Goal: Task Accomplishment & Management: Manage account settings

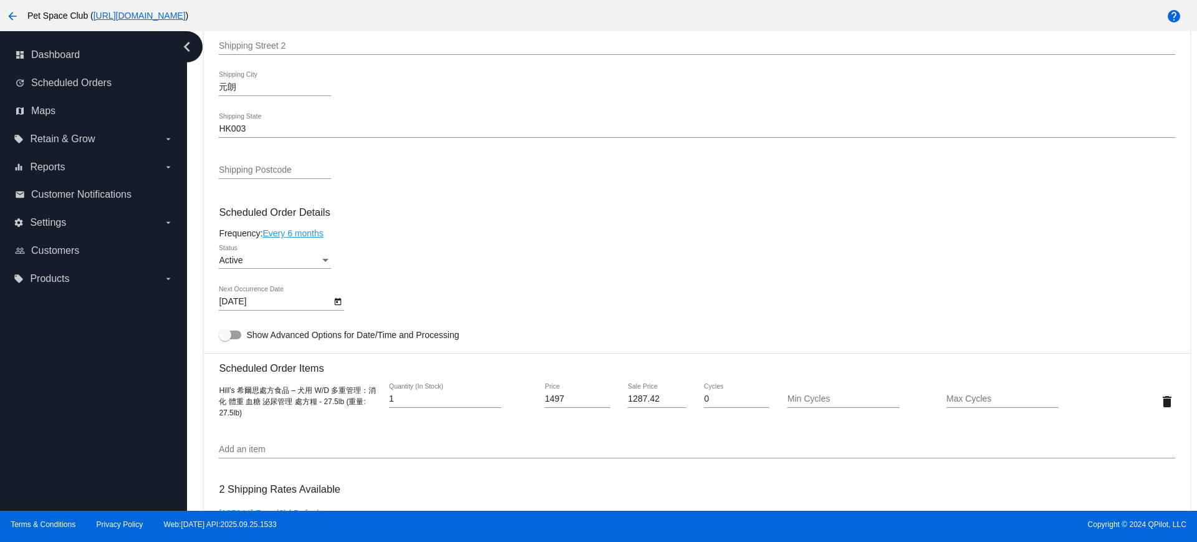
scroll to position [468, 0]
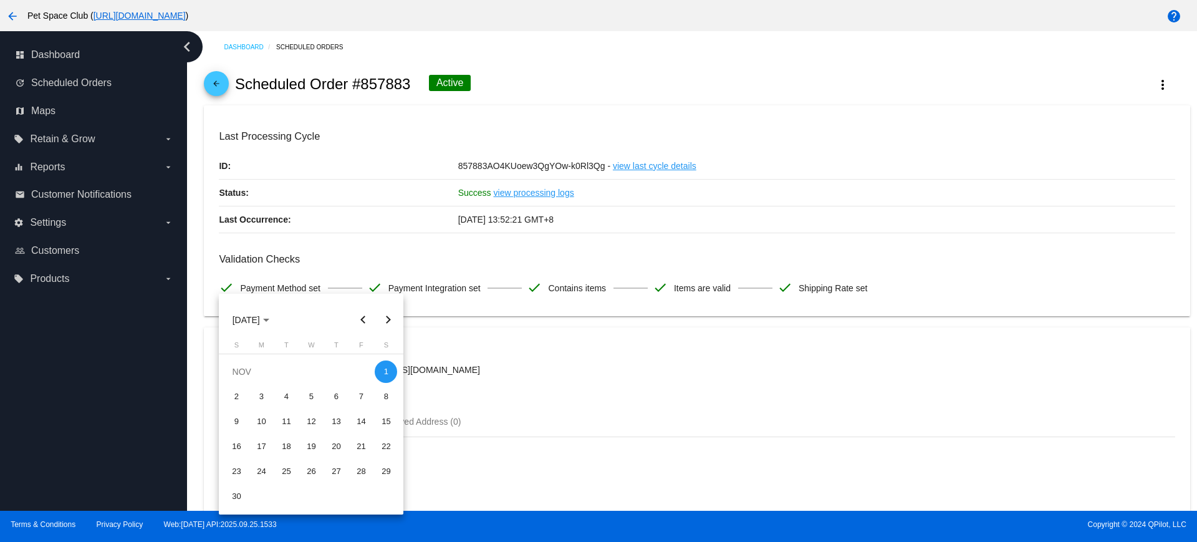
scroll to position [596, 0]
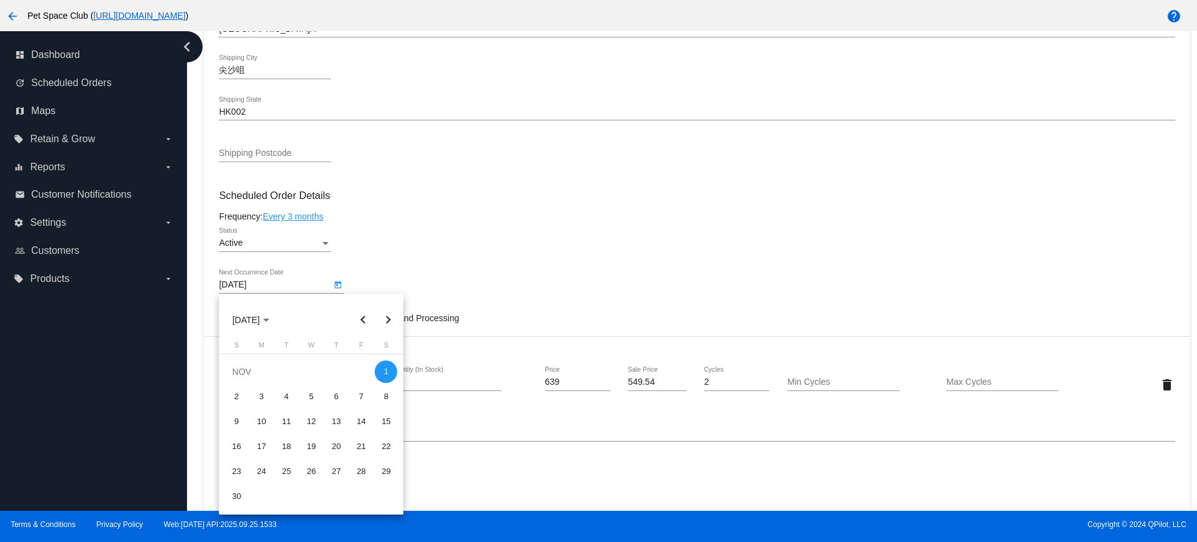
click at [507, 266] on div at bounding box center [598, 271] width 1197 height 542
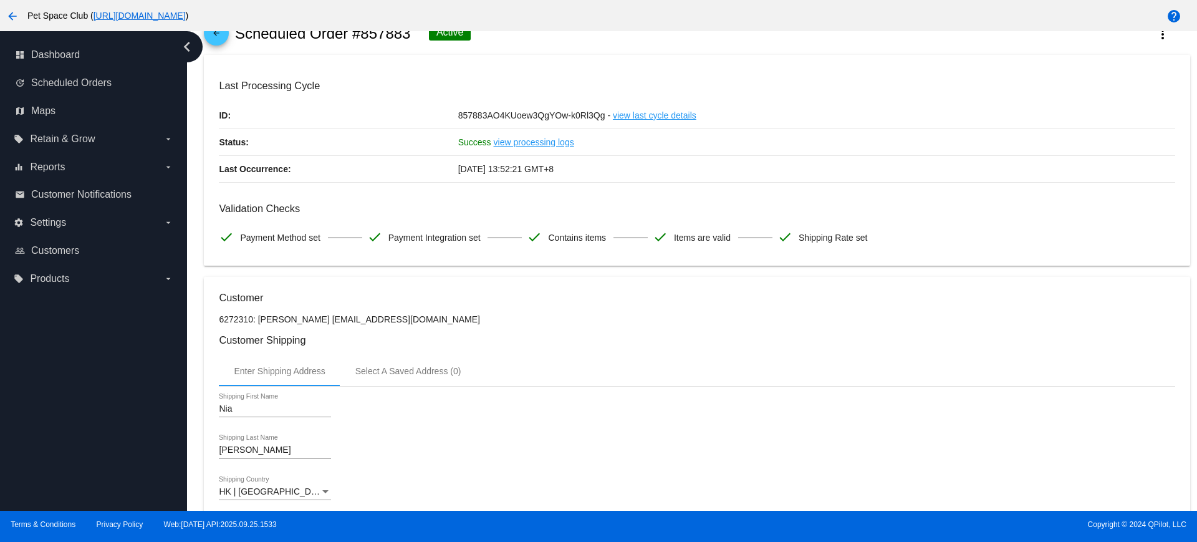
scroll to position [0, 0]
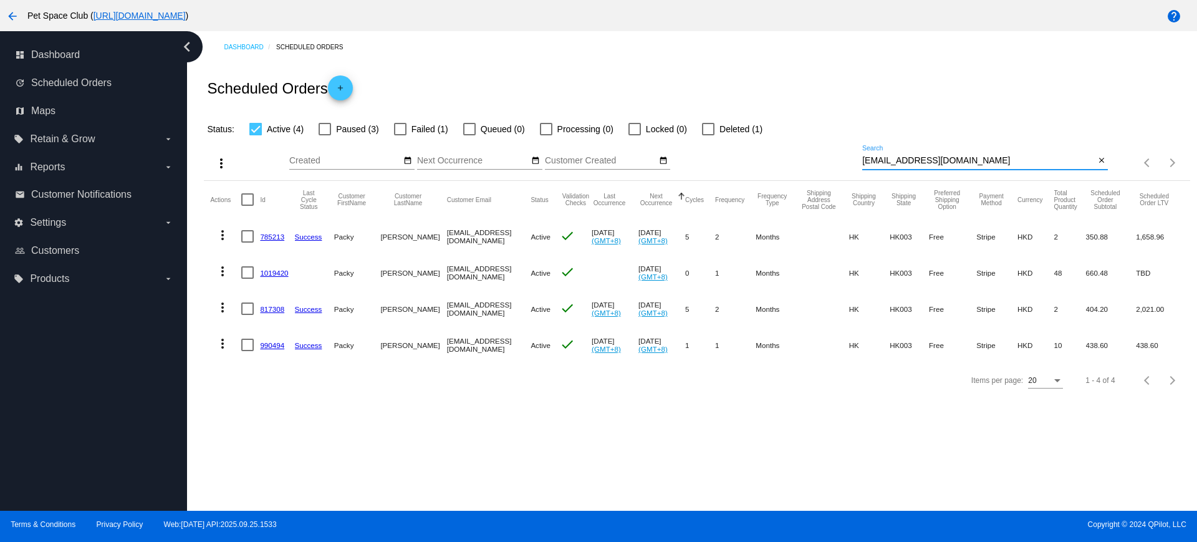
drag, startPoint x: 1009, startPoint y: 160, endPoint x: 820, endPoint y: 152, distance: 188.4
click at [820, 152] on div "more_vert Sep Jan Feb Mar Apr 1" at bounding box center [697, 159] width 986 height 44
paste input "1019420"
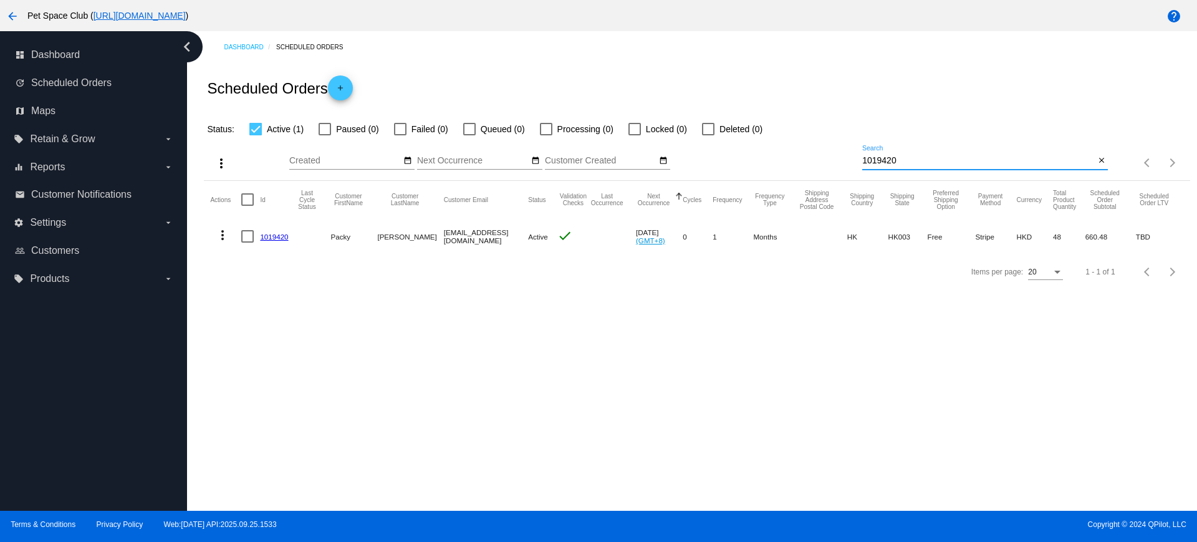
type input "1019420"
click at [555, 176] on div "Sep Jan Feb Mar Apr Su Mo Tu We Th" at bounding box center [607, 163] width 125 height 36
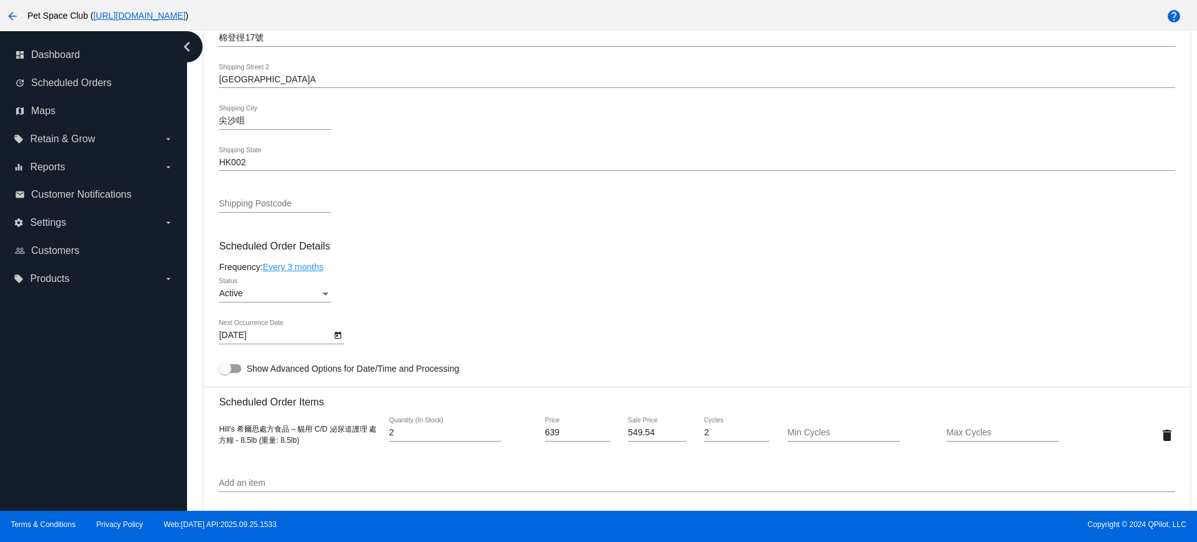
scroll to position [623, 0]
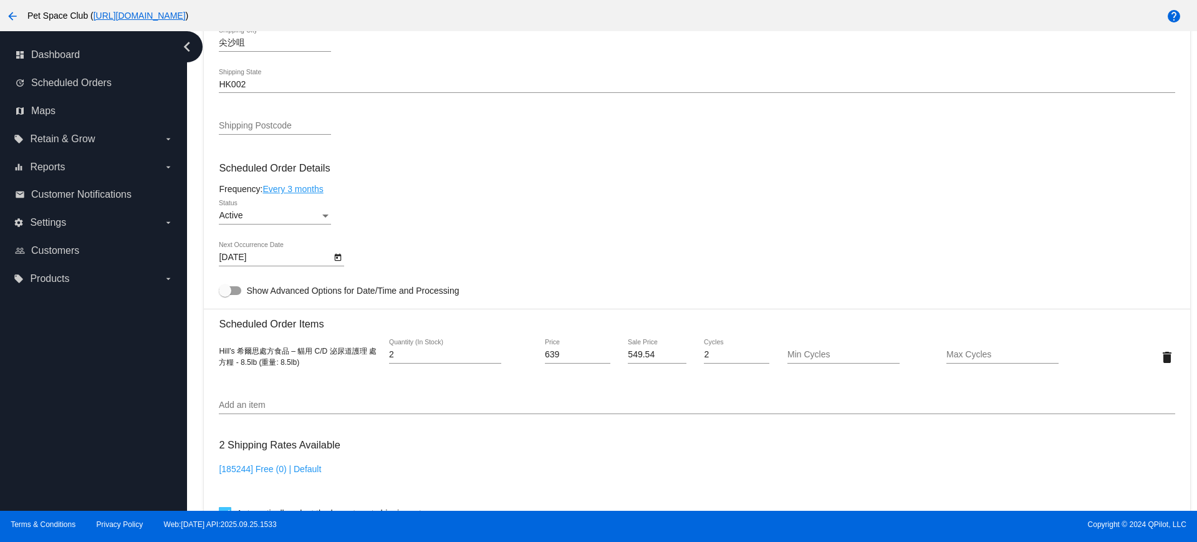
click at [69, 444] on div "dashboard Dashboard update Scheduled Orders map Maps local_offer Retain & Grow …" at bounding box center [93, 270] width 187 height 479
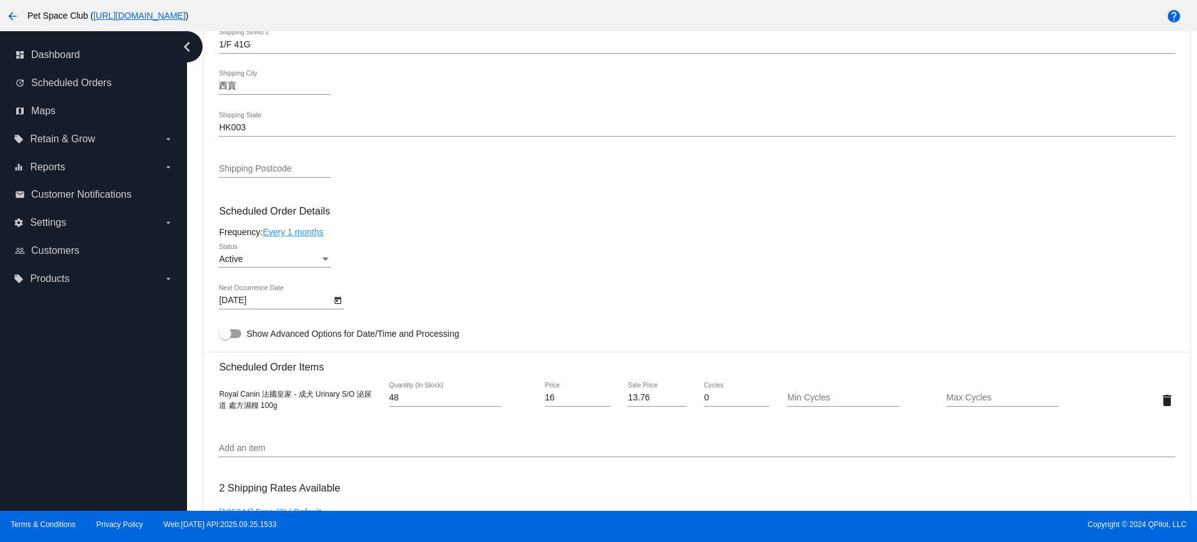
scroll to position [545, 0]
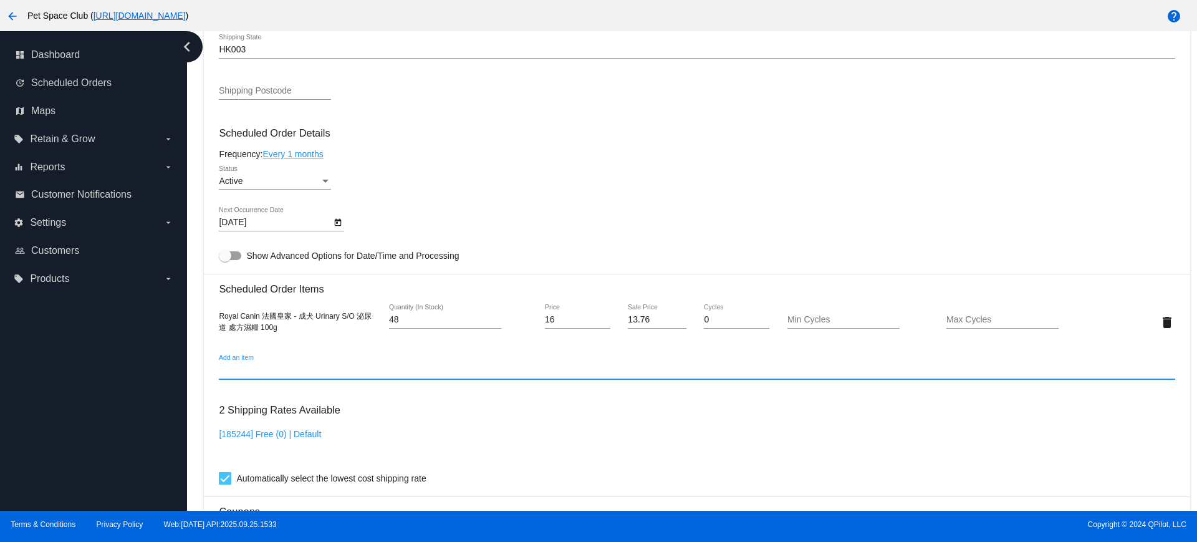
click at [253, 372] on input "Add an item" at bounding box center [697, 370] width 956 height 10
type input "岩"
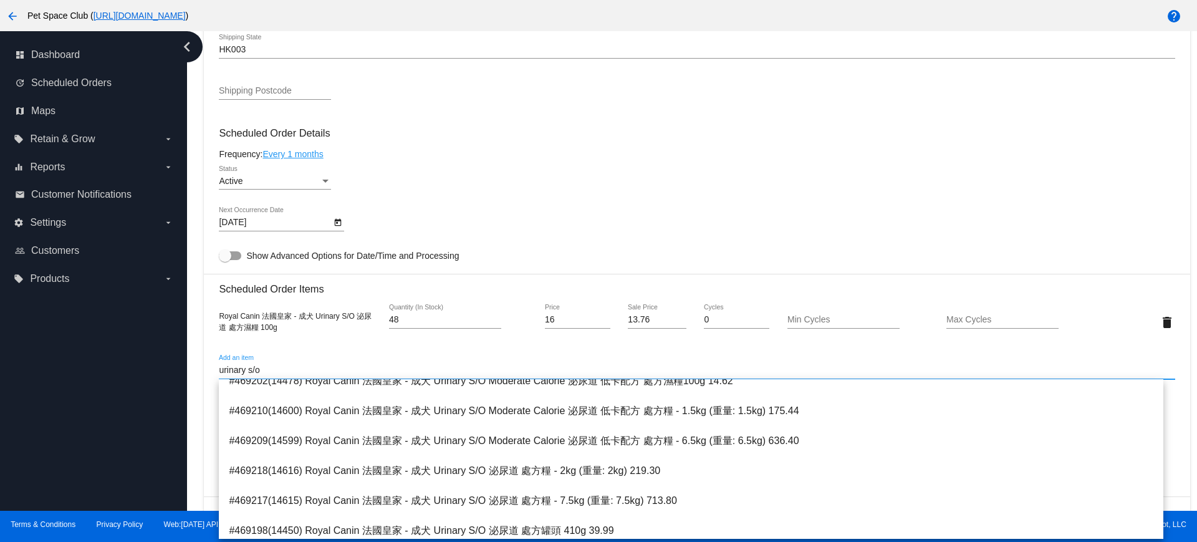
scroll to position [623, 0]
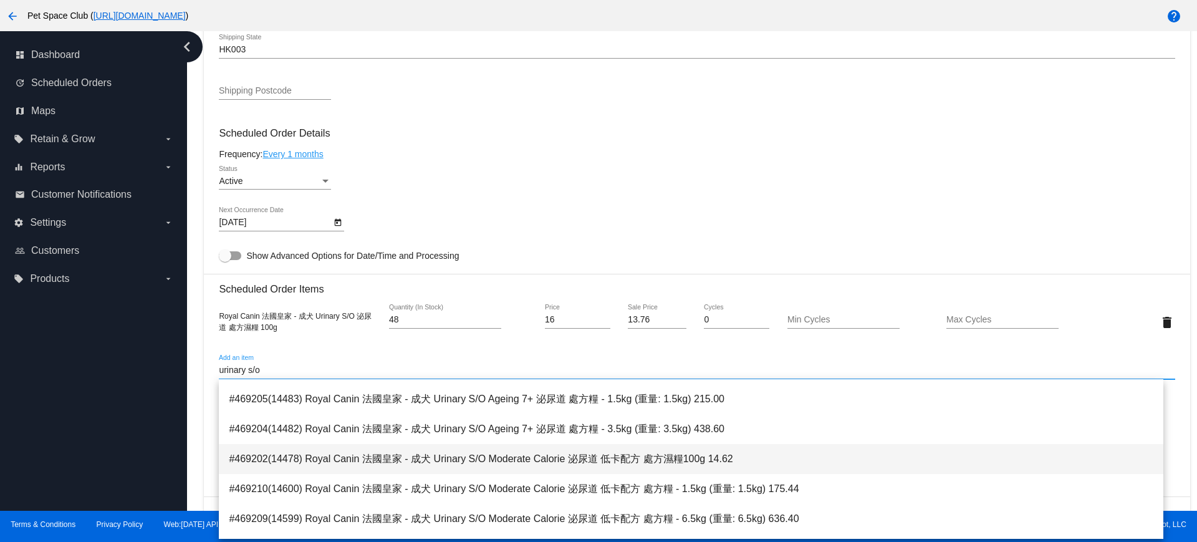
type input "urinary s/o"
click at [476, 450] on span "#469202(14478) Royal Canin 法國皇家 - 成犬 Urinary S/O Moderate Calorie 泌尿道 低卡配方 處方濕糧…" at bounding box center [691, 459] width 924 height 30
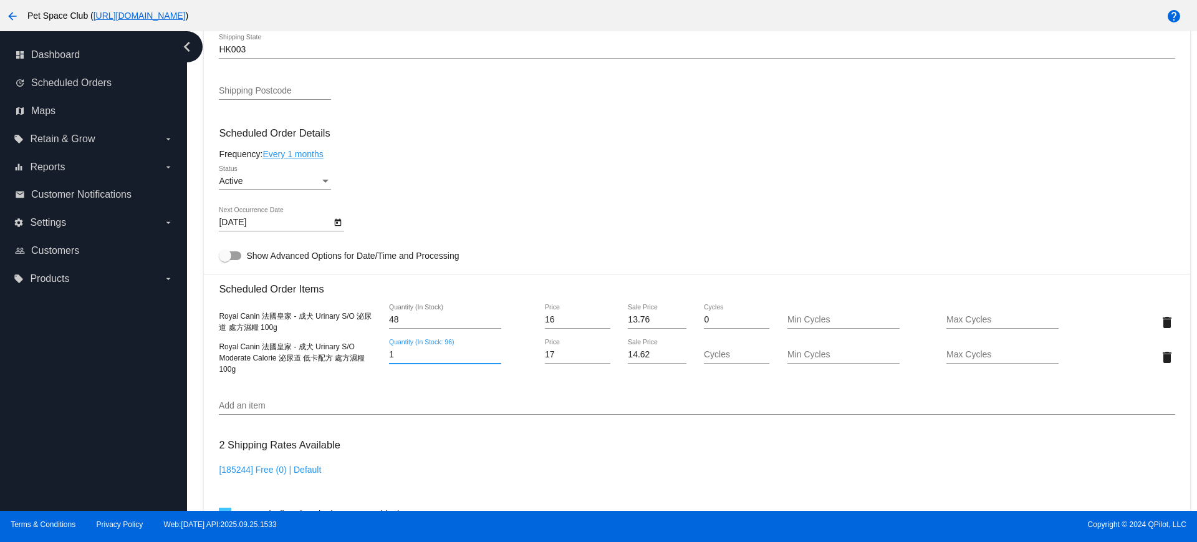
drag, startPoint x: 394, startPoint y: 353, endPoint x: 382, endPoint y: 353, distance: 12.5
click at [382, 353] on div "1 Quantity (In Stock: 96)" at bounding box center [458, 357] width 160 height 36
type input "48"
click at [1160, 318] on mat-card "Customer 5292690: Packy Ng [EMAIL_ADDRESS][DOMAIN_NAME] Customer Shipping Enter…" at bounding box center [697, 311] width 986 height 1282
click at [1160, 320] on mat-icon "delete" at bounding box center [1167, 322] width 15 height 15
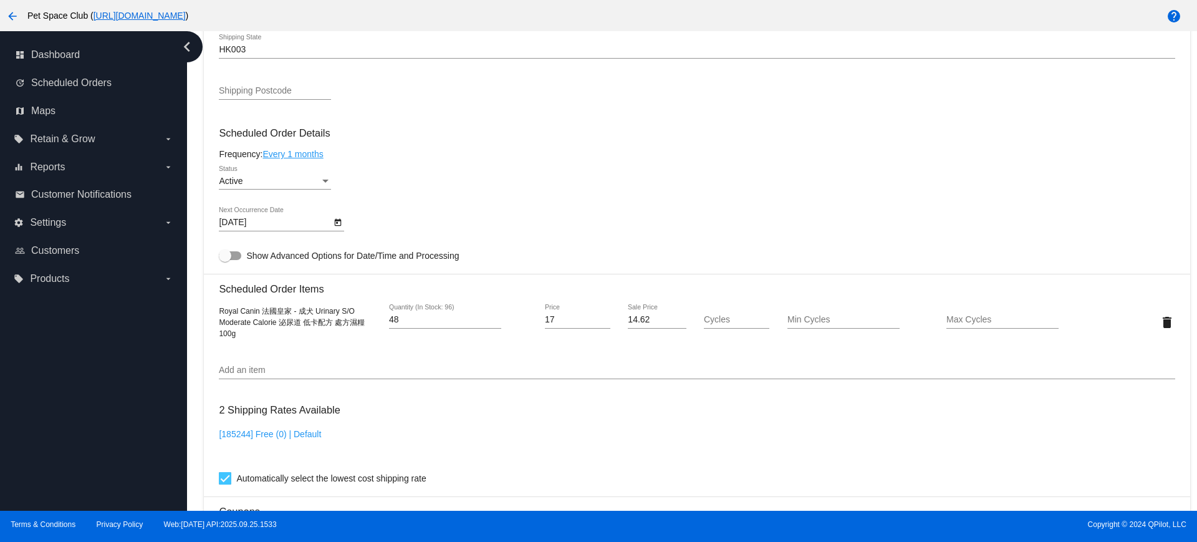
click at [531, 233] on div "10/11/2025 Next Occurrence Date" at bounding box center [697, 225] width 956 height 36
click at [341, 223] on icon "Open calendar" at bounding box center [338, 222] width 7 height 7
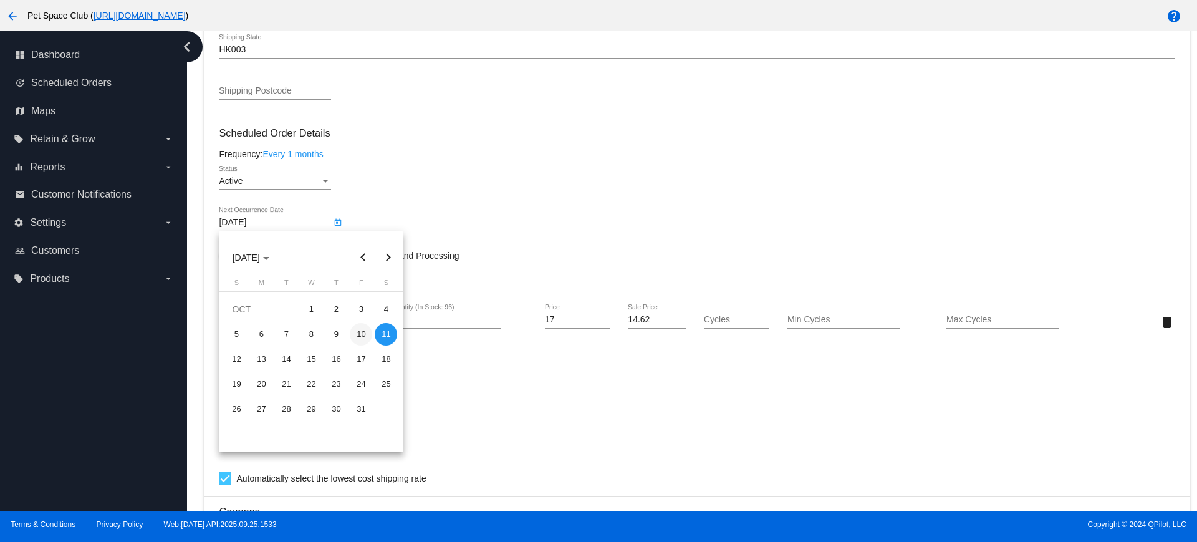
click at [361, 331] on div "10" at bounding box center [361, 334] width 22 height 22
type input "10/10/2025"
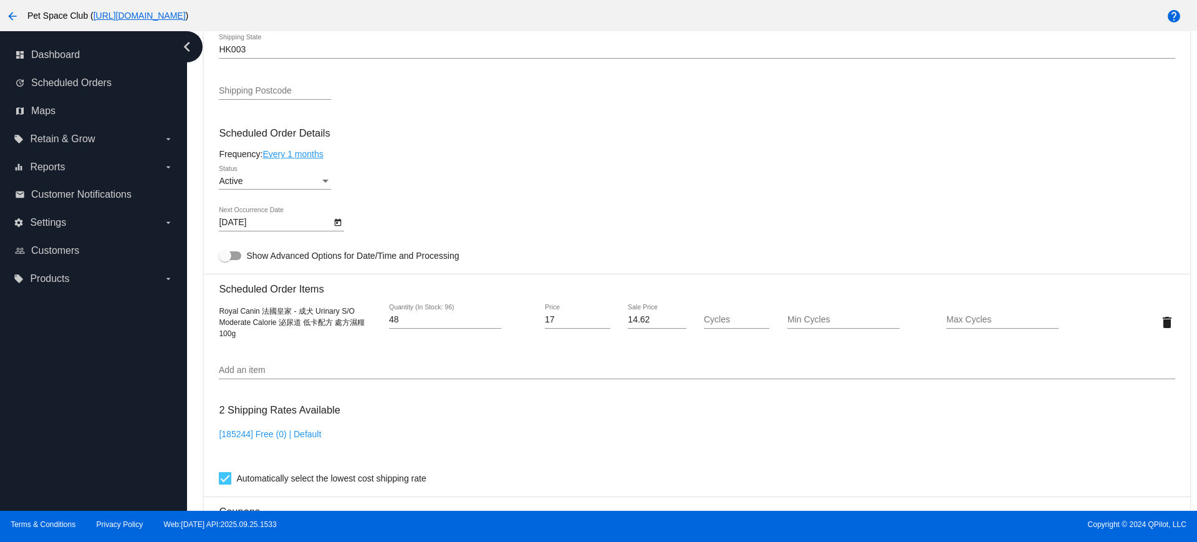
click at [1116, 103] on div "Shipping Postcode" at bounding box center [697, 93] width 956 height 36
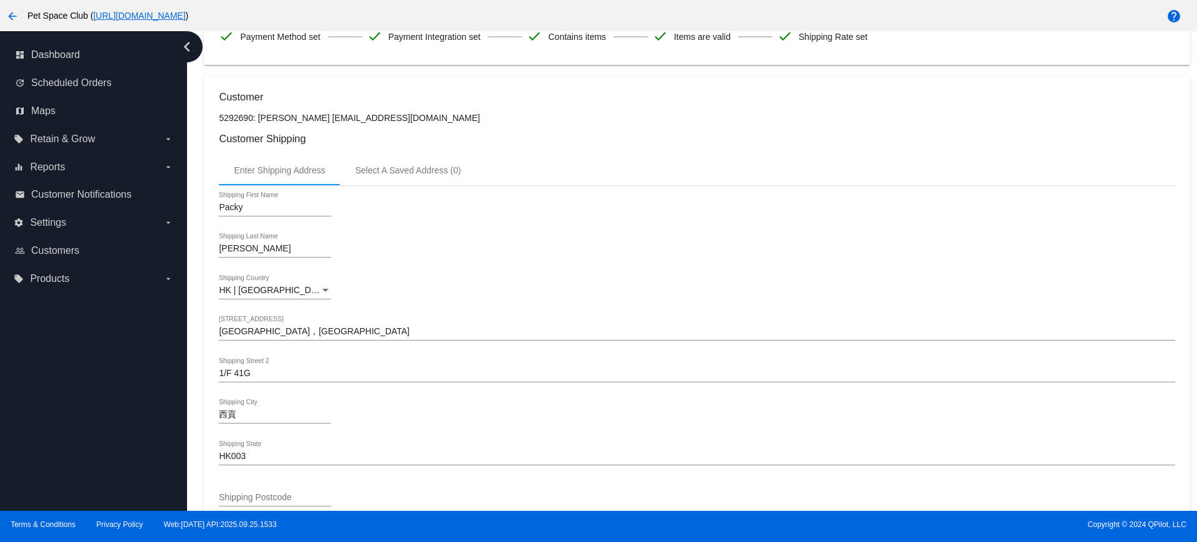
scroll to position [0, 0]
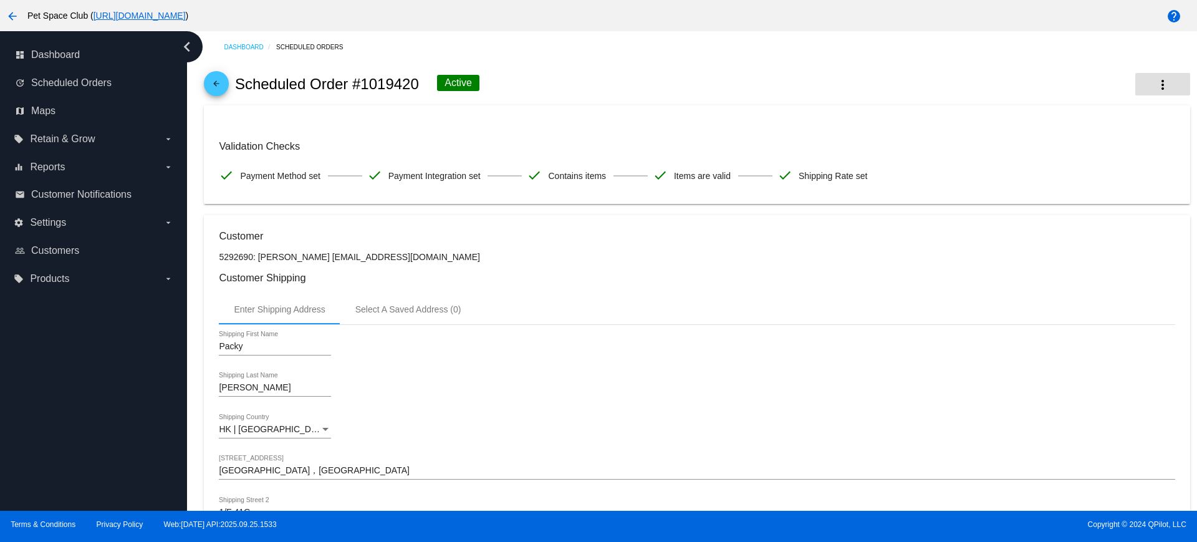
click at [1157, 84] on mat-icon "more_vert" at bounding box center [1162, 84] width 15 height 15
click at [1065, 122] on span "View Cycles History" at bounding box center [1078, 123] width 77 height 10
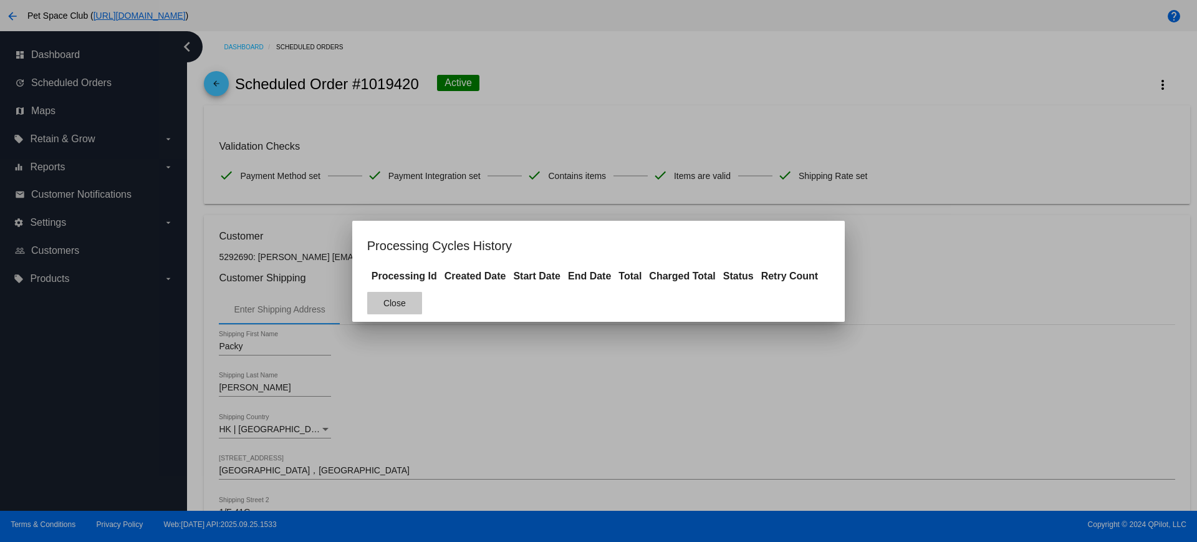
click at [402, 304] on span "Close" at bounding box center [394, 303] width 22 height 10
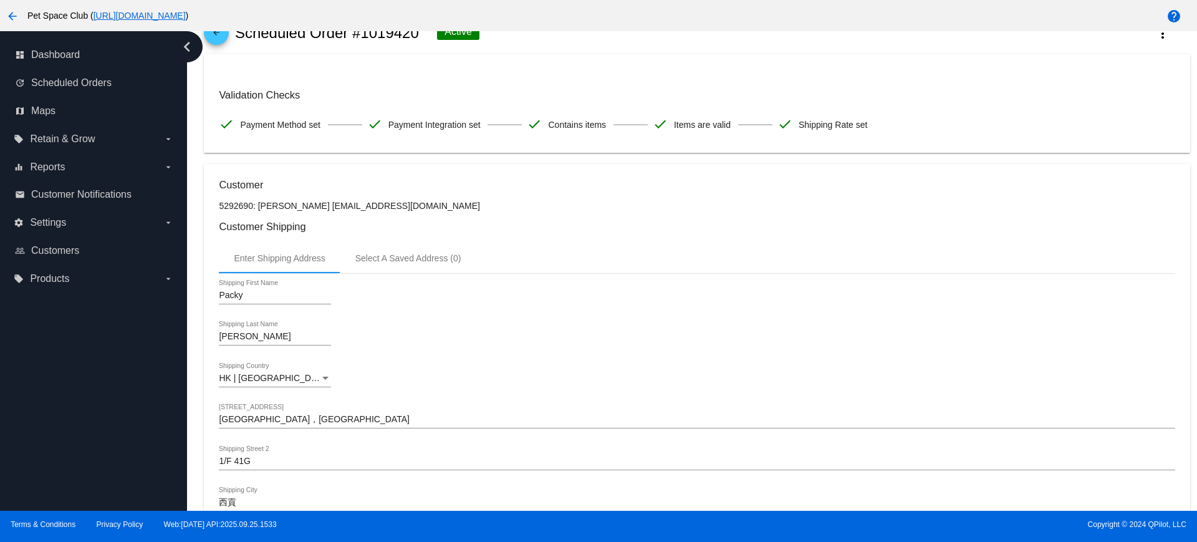
scroll to position [78, 0]
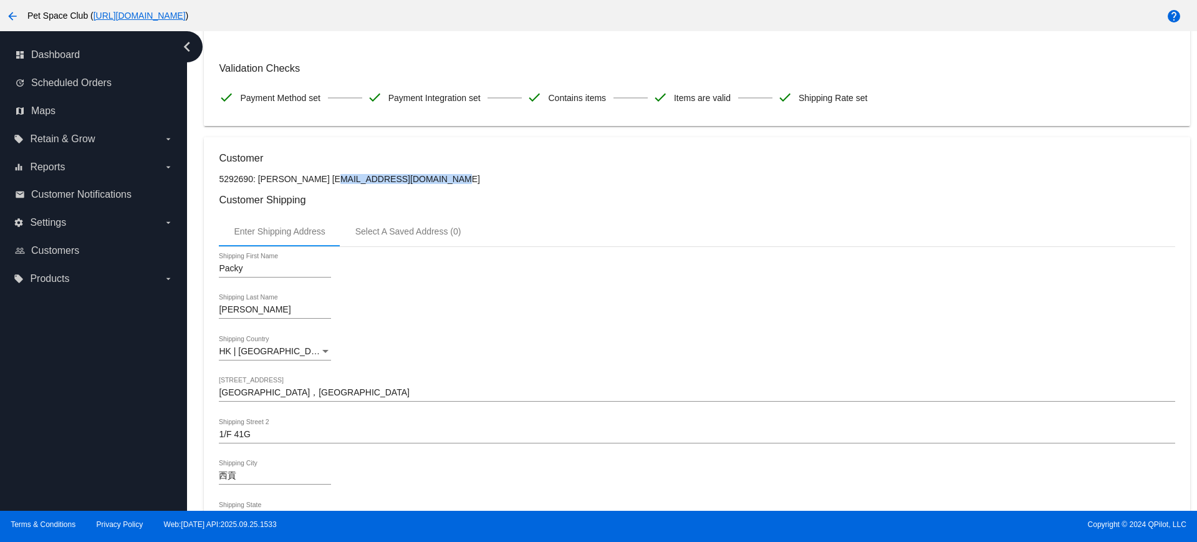
drag, startPoint x: 415, startPoint y: 180, endPoint x: 298, endPoint y: 181, distance: 117.2
click at [298, 181] on p "5292690: Packy Ng packyng2000@yahoo.com.hk" at bounding box center [697, 179] width 956 height 10
copy p "[EMAIL_ADDRESS][DOMAIN_NAME]"
click at [610, 203] on h3 "Customer Shipping" at bounding box center [697, 200] width 956 height 12
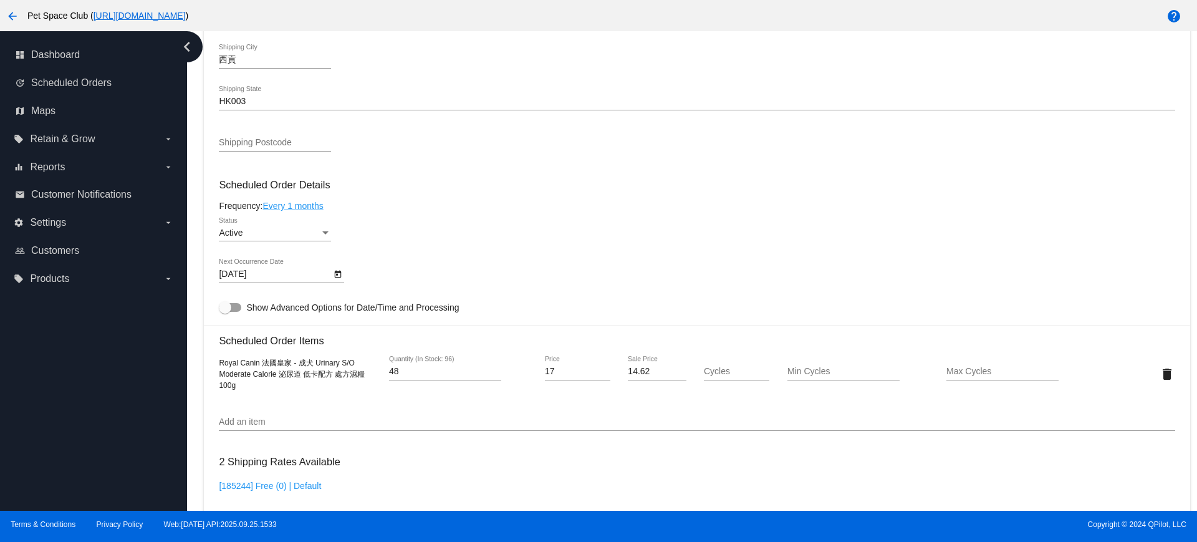
scroll to position [468, 0]
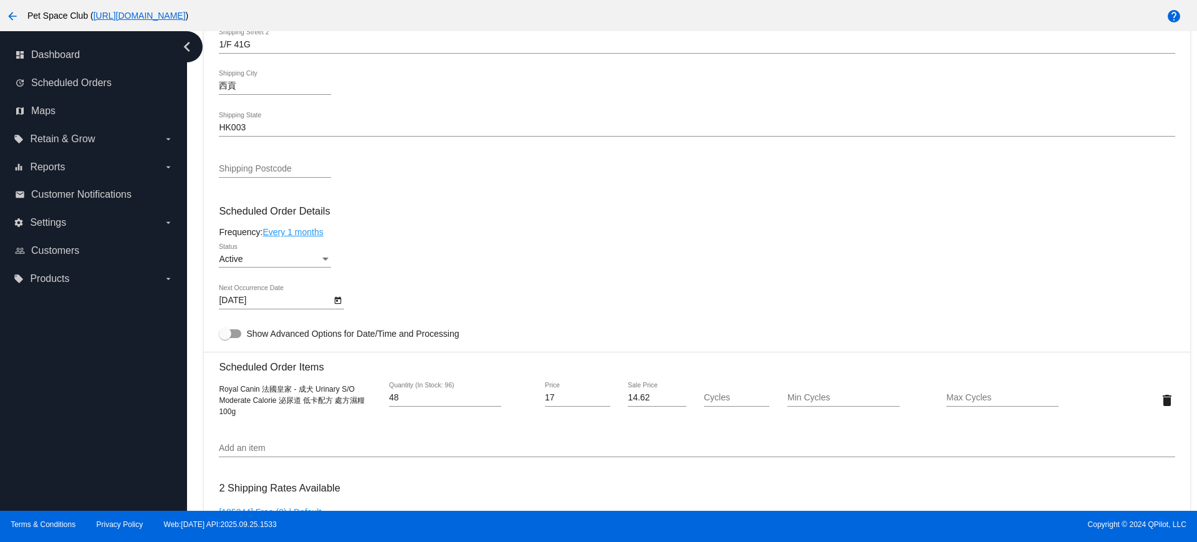
click at [97, 403] on div "dashboard Dashboard update Scheduled Orders map Maps local_offer Retain & Grow …" at bounding box center [93, 270] width 187 height 479
drag, startPoint x: 254, startPoint y: 413, endPoint x: 209, endPoint y: 390, distance: 50.8
click at [209, 390] on mat-card "Customer 5292690: Packy Ng packyng2000@yahoo.com.hk Customer Shipping Enter Shi…" at bounding box center [697, 371] width 986 height 1247
copy span "Royal Canin 法國皇家 - 成犬 Urinary S/O Moderate Calorie 泌尿道 低卡配方 處方濕糧100g"
click at [143, 373] on div "dashboard Dashboard update Scheduled Orders map Maps local_offer Retain & Grow …" at bounding box center [93, 270] width 187 height 479
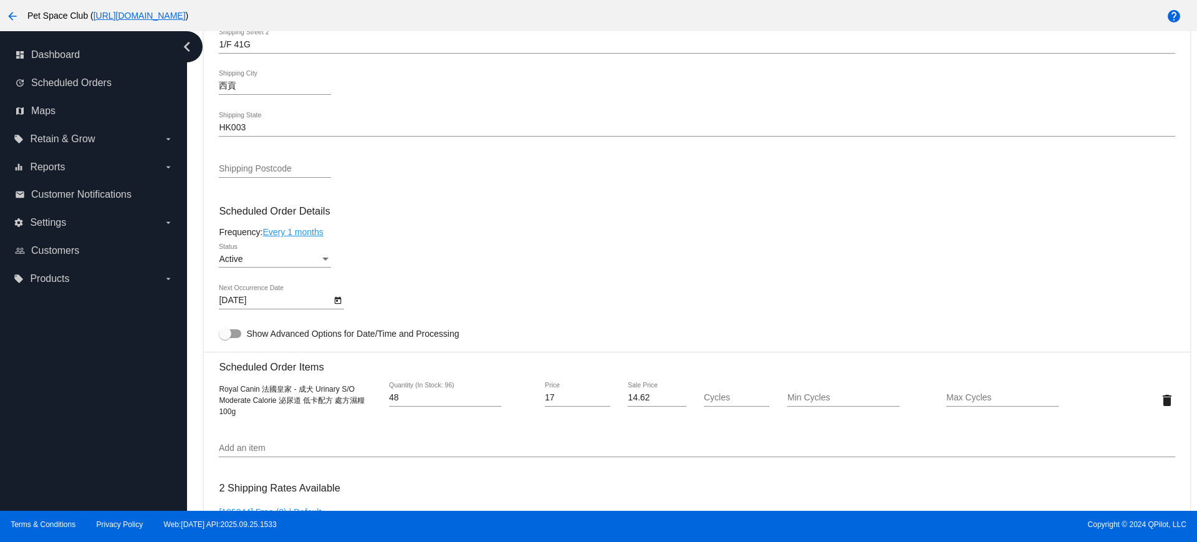
click at [337, 302] on icon "Open calendar" at bounding box center [338, 300] width 9 height 15
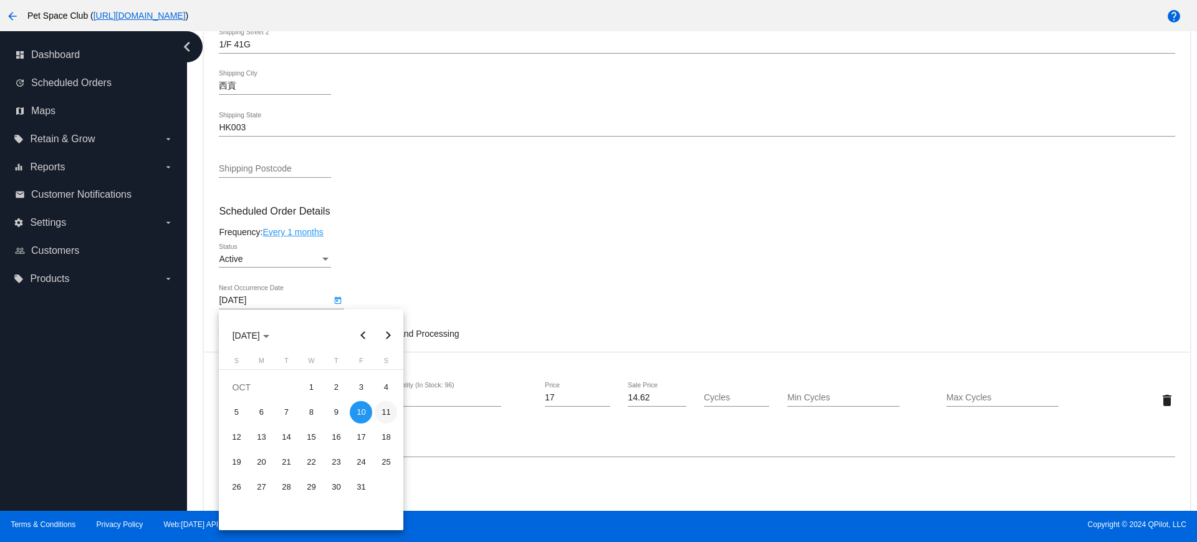
click at [381, 415] on div "11" at bounding box center [386, 412] width 22 height 22
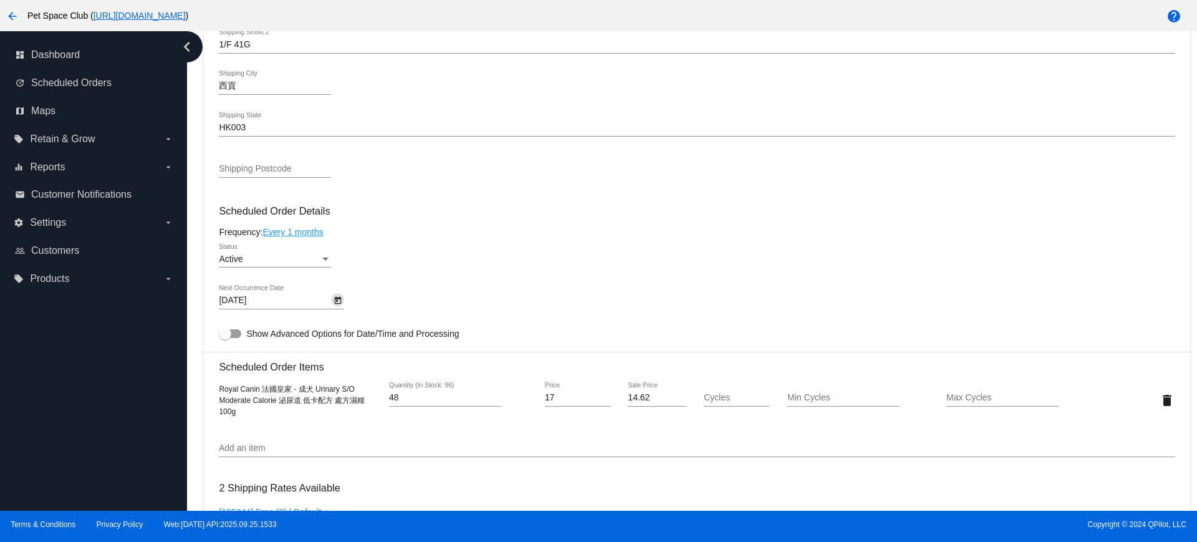
click at [334, 301] on icon "Open calendar" at bounding box center [338, 300] width 9 height 15
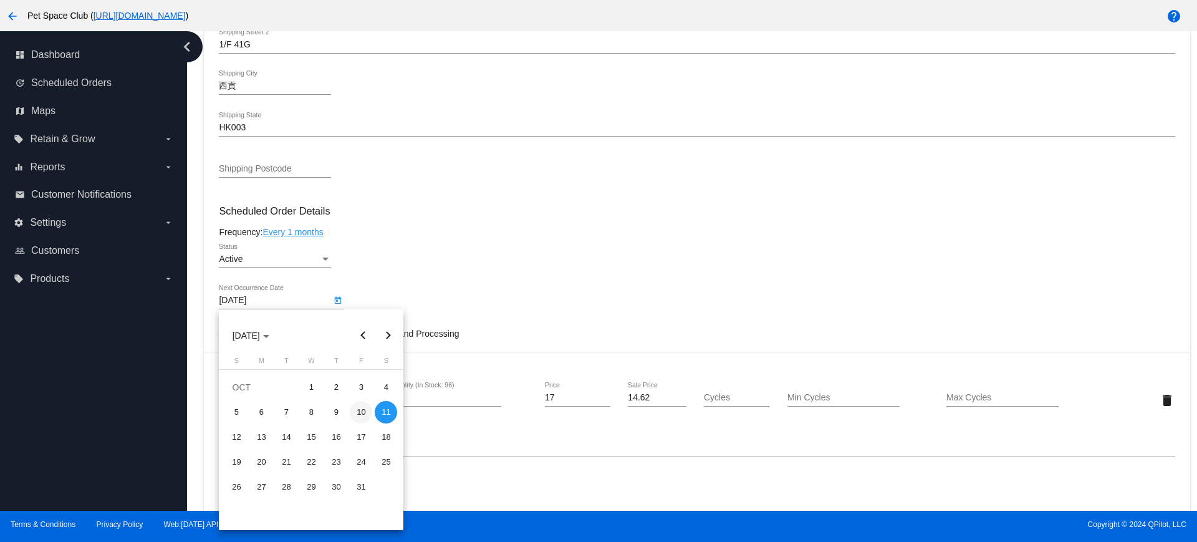
click at [360, 419] on div "10" at bounding box center [361, 412] width 22 height 22
type input "10/10/2025"
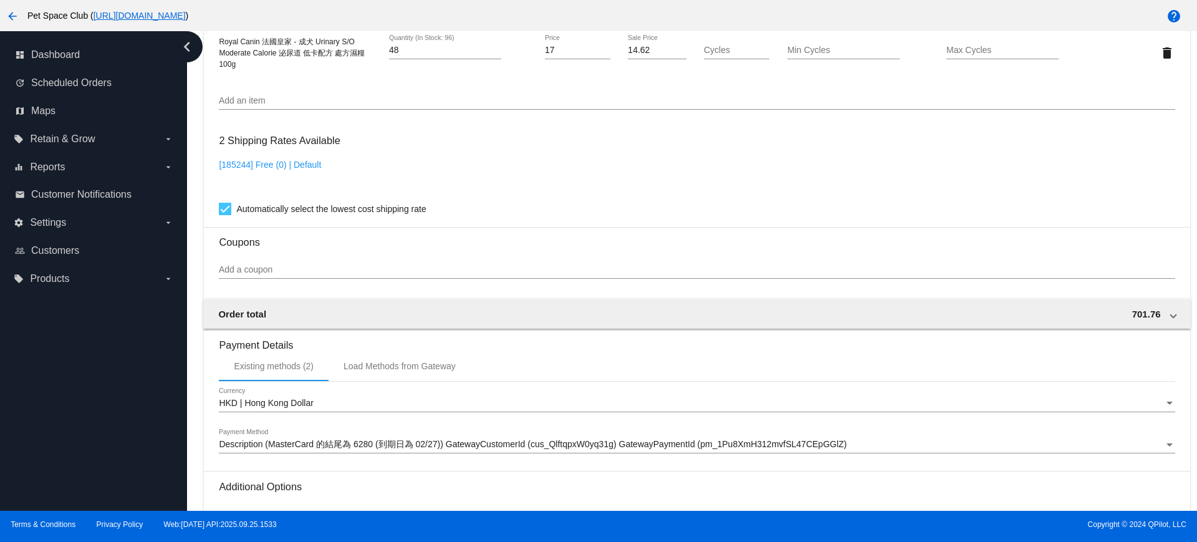
scroll to position [951, 0]
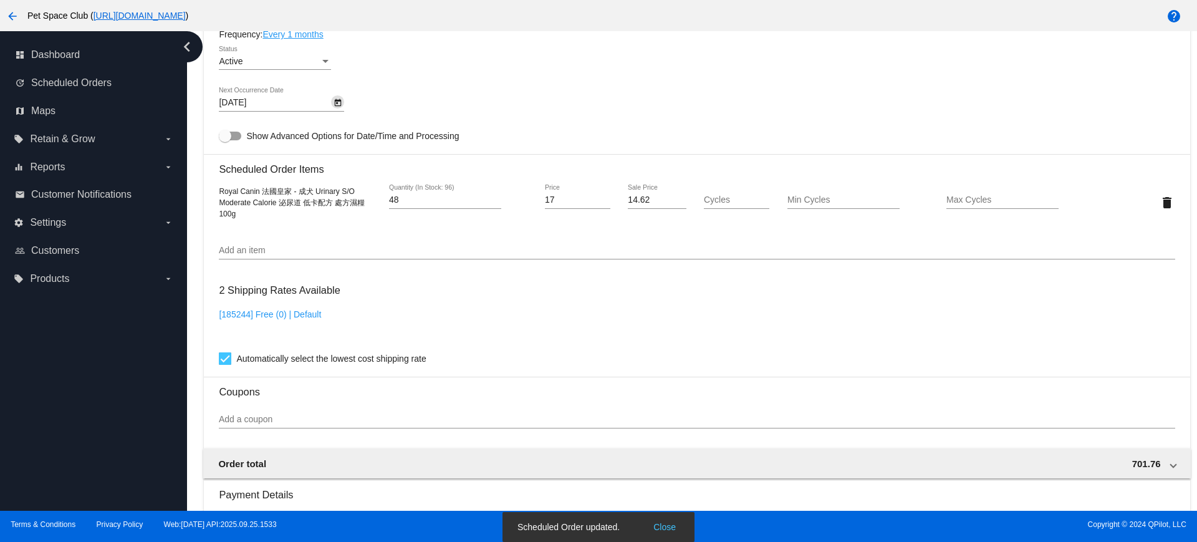
scroll to position [561, 0]
